Goal: Task Accomplishment & Management: Complete application form

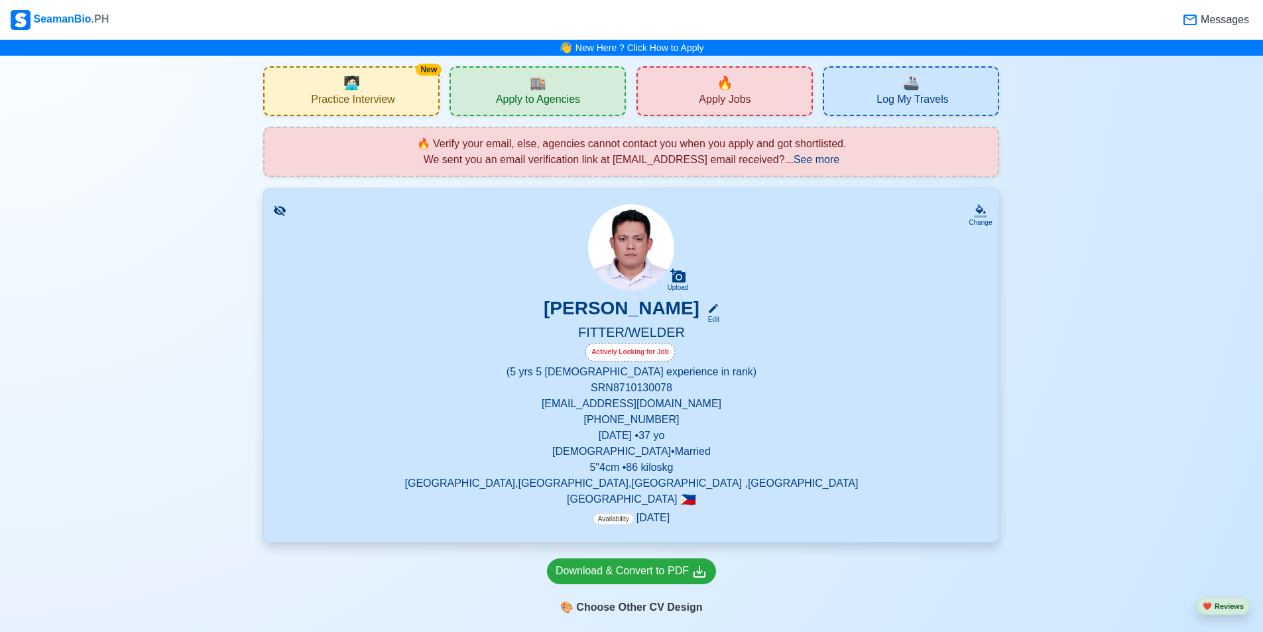
click at [744, 78] on div "🔥 Apply Jobs" at bounding box center [724, 91] width 176 height 50
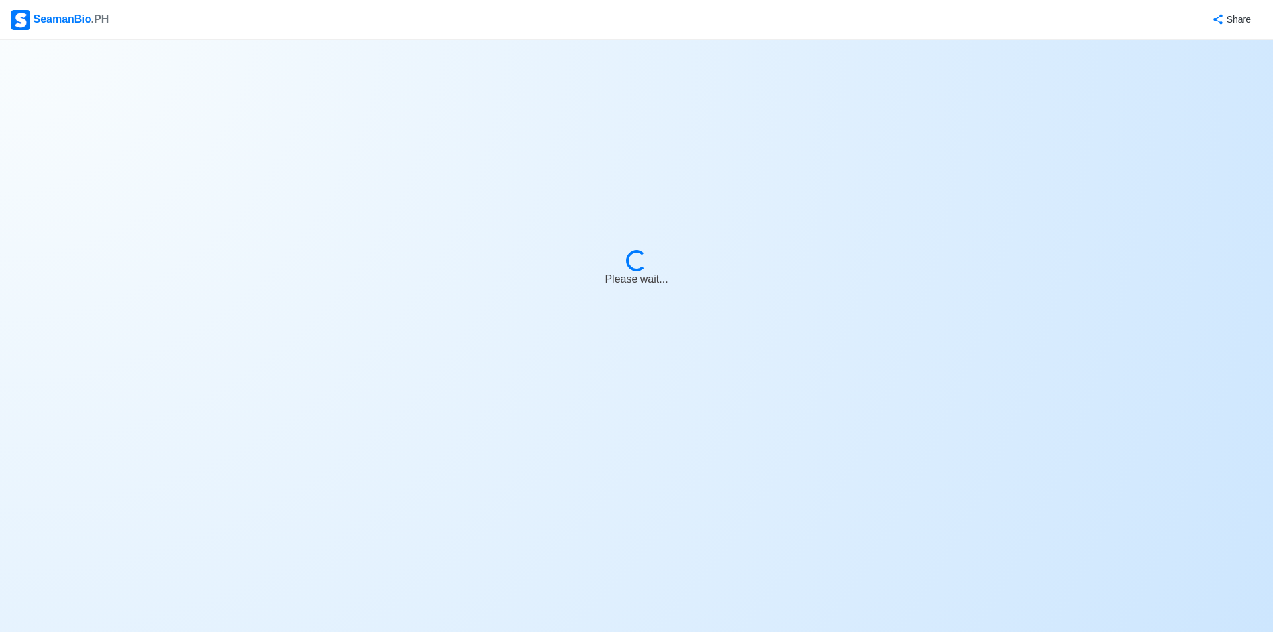
select select "Fitter"
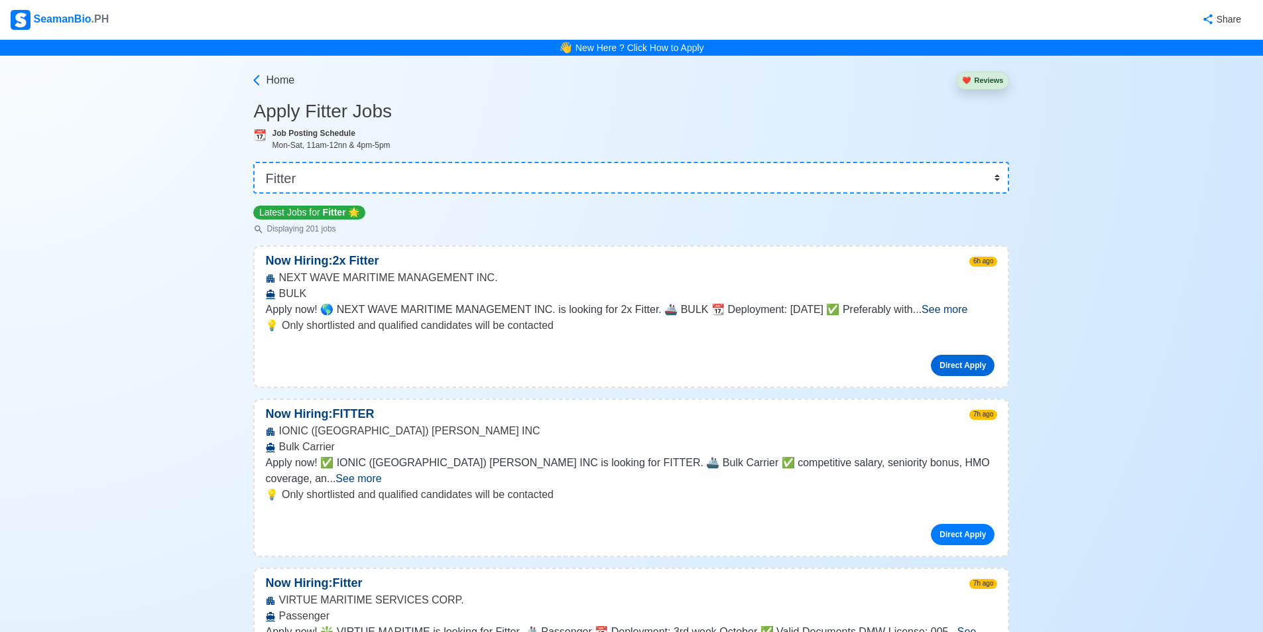
click at [976, 363] on link "Direct Apply" at bounding box center [963, 365] width 64 height 21
click at [418, 276] on div "NEXT WAVE MARITIME MANAGEMENT INC. BULK" at bounding box center [631, 286] width 753 height 32
click at [384, 308] on span "Apply now! 🌎 NEXT WAVE MARITIME MANAGEMENT INC. is looking for 2x Fitter. 🚢 BUL…" at bounding box center [588, 309] width 647 height 11
click at [949, 364] on link "Direct Apply" at bounding box center [963, 365] width 64 height 21
click at [951, 370] on link "Direct Apply" at bounding box center [963, 365] width 64 height 21
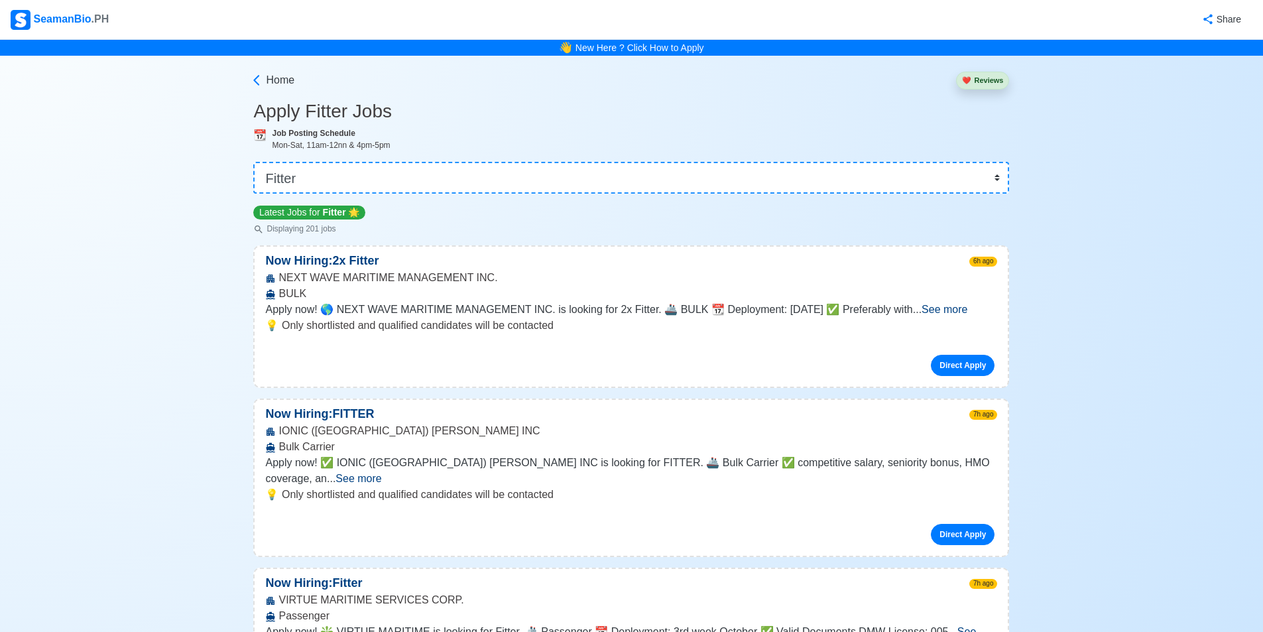
click at [381, 473] on span "See more" at bounding box center [358, 478] width 46 height 11
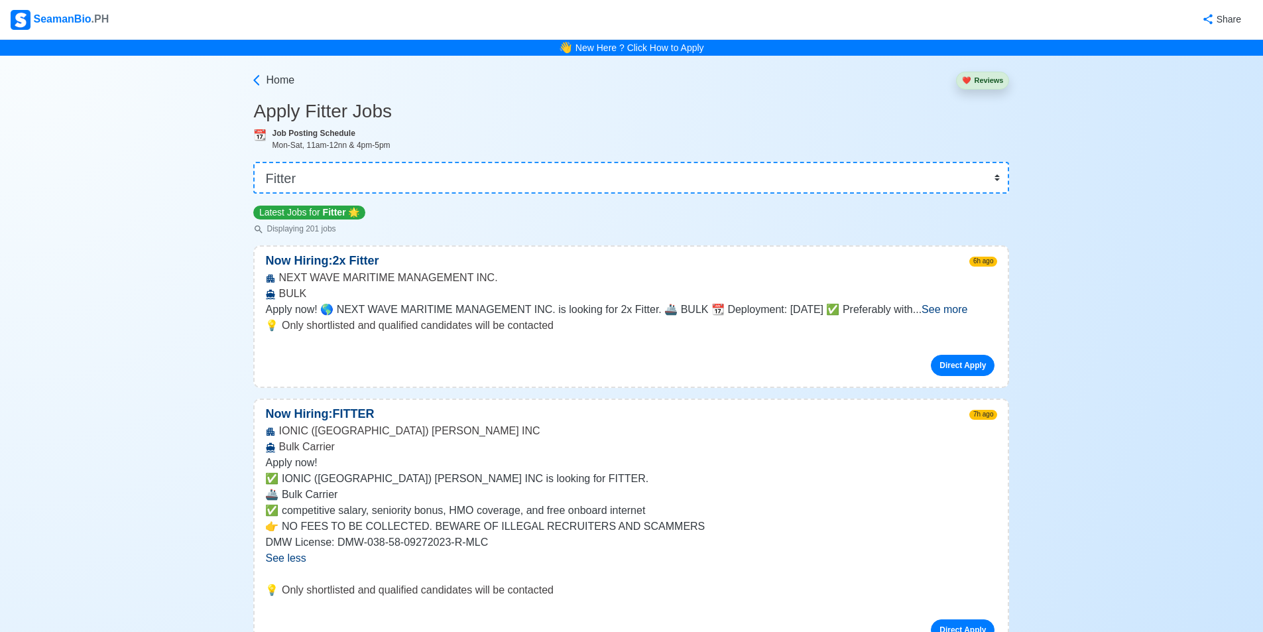
click at [991, 318] on p "💡 Only shortlisted and qualified candidates will be contacted" at bounding box center [631, 326] width 732 height 16
click at [967, 304] on span "See more" at bounding box center [944, 309] width 46 height 11
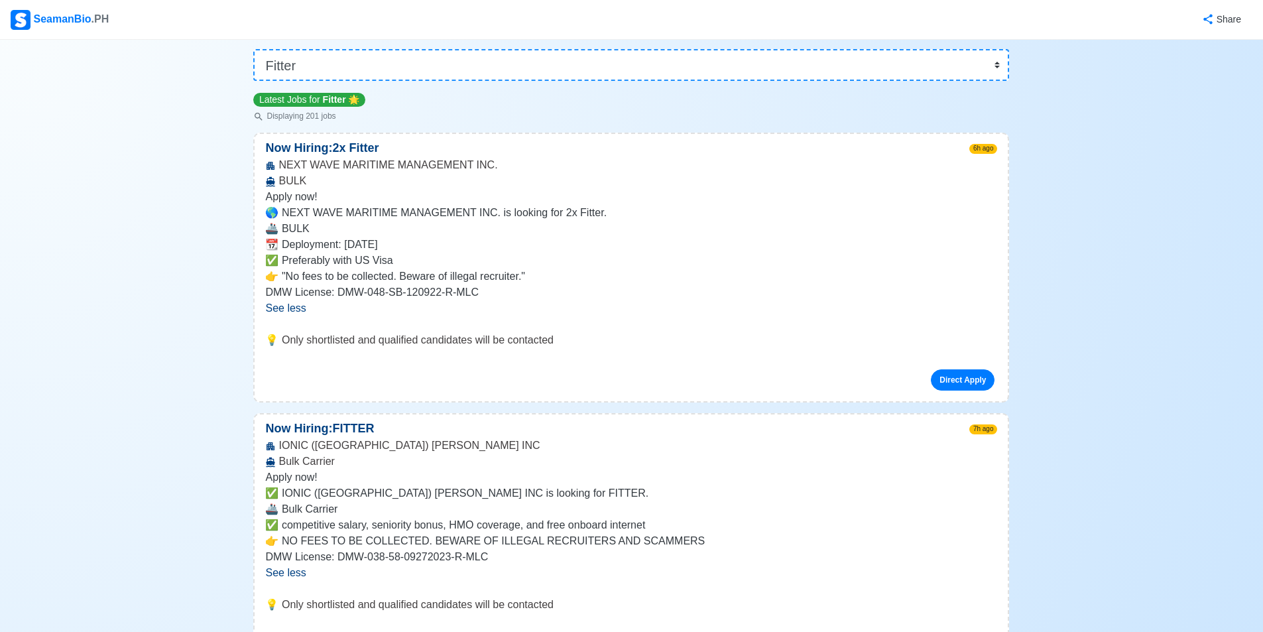
scroll to position [133, 0]
